Goal: Transaction & Acquisition: Purchase product/service

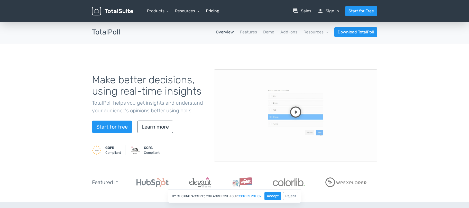
click at [212, 9] on link "Pricing" at bounding box center [213, 11] width 14 height 6
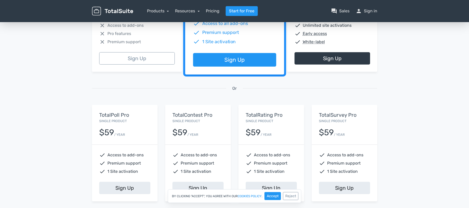
scroll to position [61, 0]
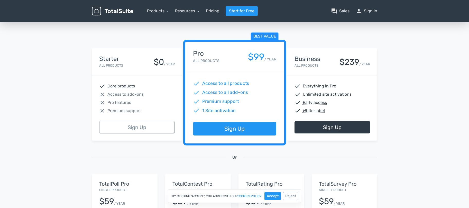
click at [54, 97] on div "13,945 Happy Customers, Join them [DATE]! Excellent 5/5 based on 101 reviews Fe…" at bounding box center [234, 129] width 469 height 338
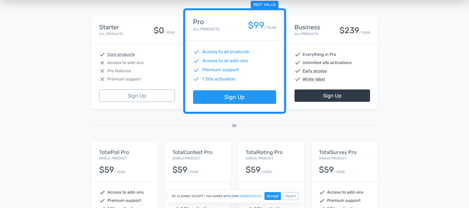
scroll to position [93, 0]
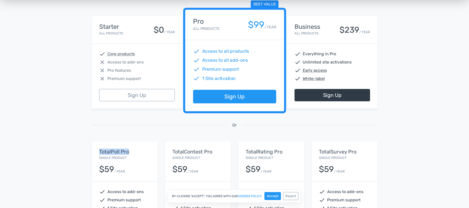
drag, startPoint x: 97, startPoint y: 152, endPoint x: 146, endPoint y: 152, distance: 49.4
click at [146, 152] on div "TotalPoll Pro Single Product $59 / YEAR" at bounding box center [125, 162] width 66 height 40
copy h5 "TotalPoll Pro"
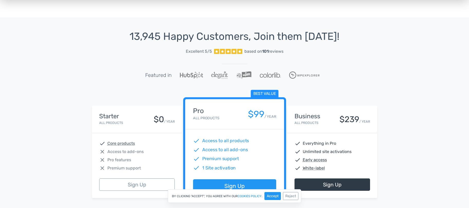
scroll to position [0, 0]
